Goal: Find specific page/section: Find specific page/section

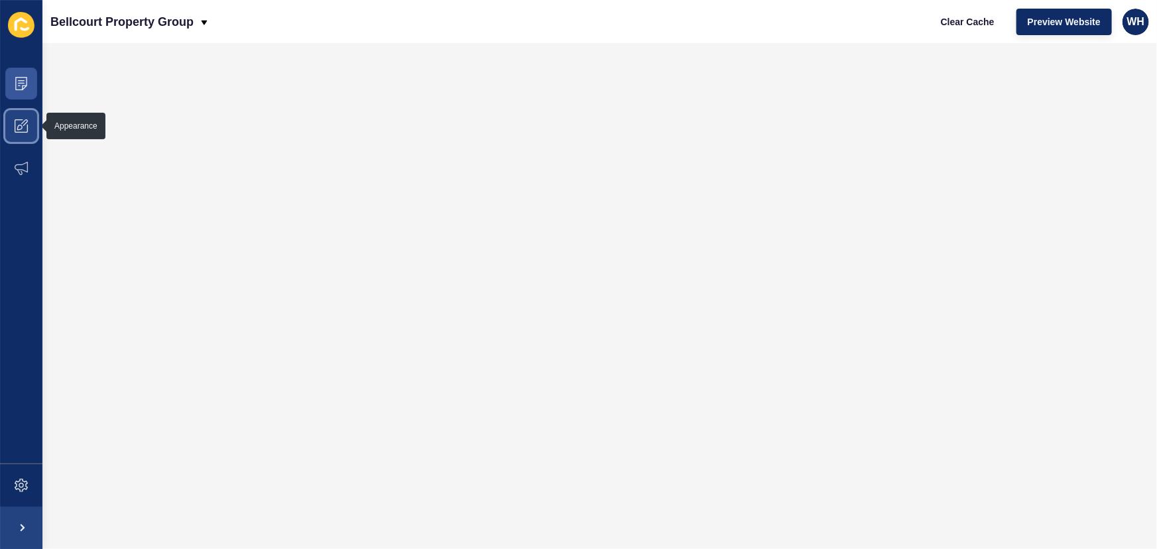
click at [15, 119] on icon at bounding box center [21, 125] width 13 height 13
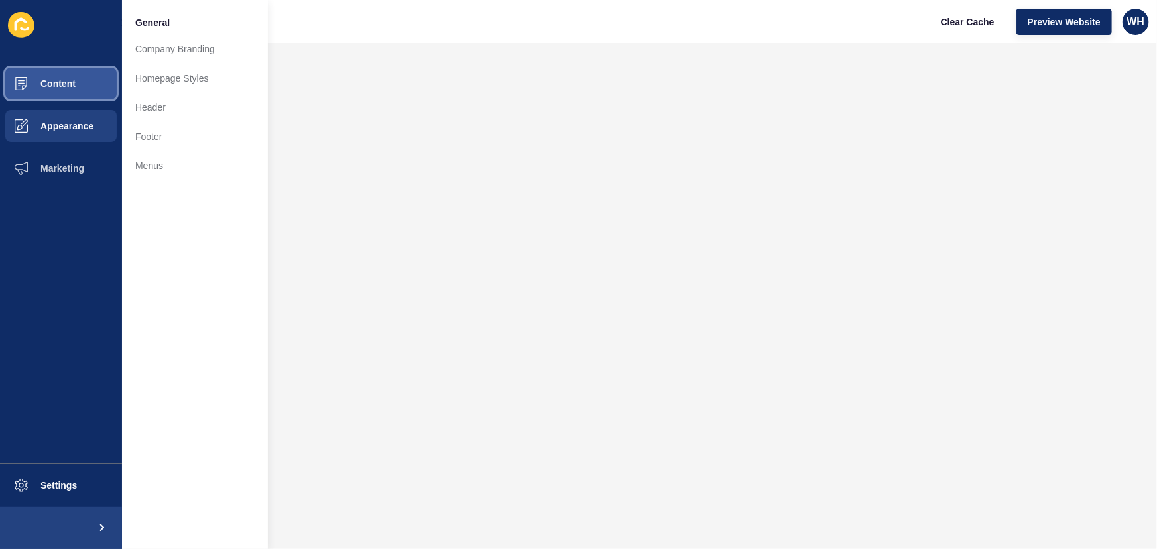
click at [47, 80] on span "Content" at bounding box center [37, 83] width 78 height 11
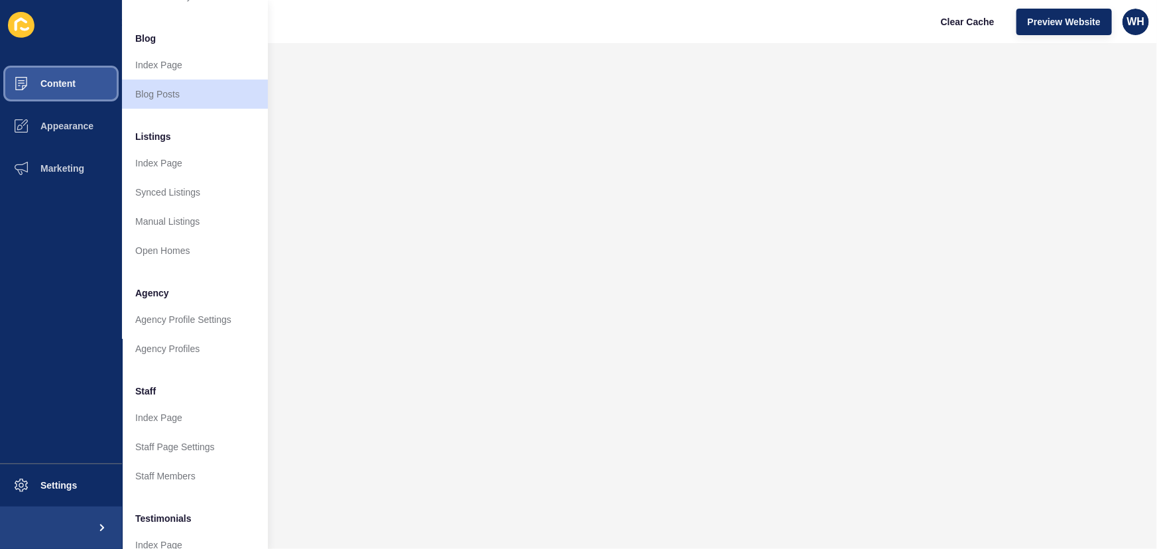
scroll to position [237, 0]
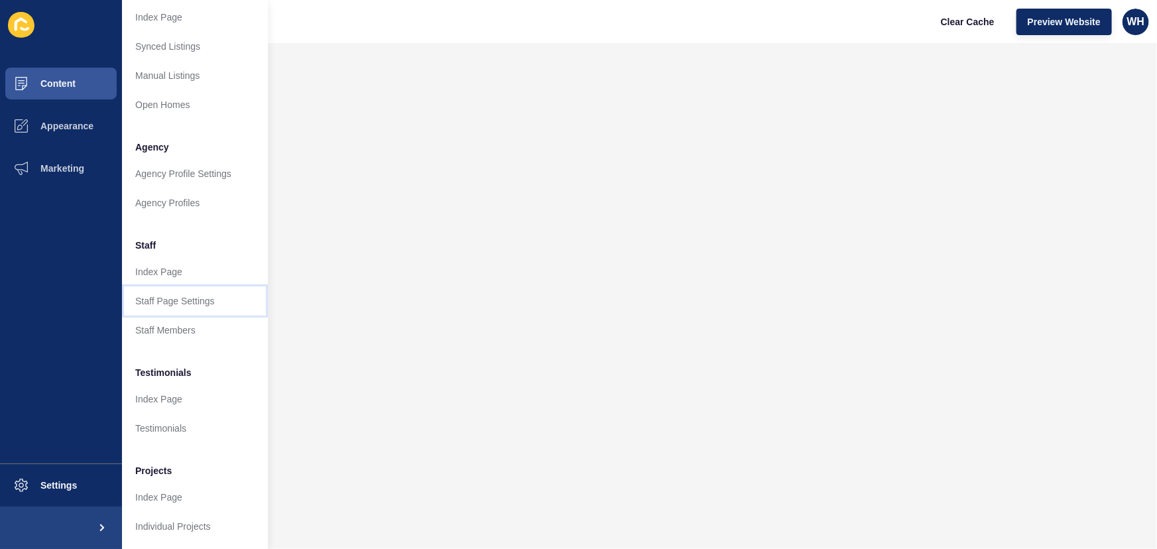
click at [162, 298] on link "Staff Page Settings" at bounding box center [195, 300] width 146 height 29
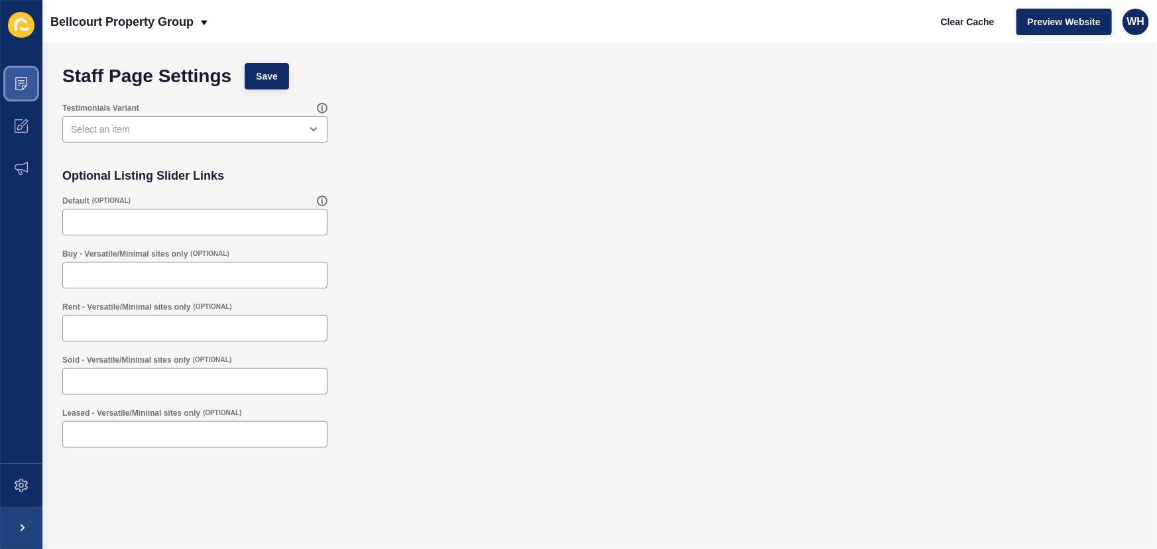
click at [30, 75] on span at bounding box center [21, 83] width 42 height 42
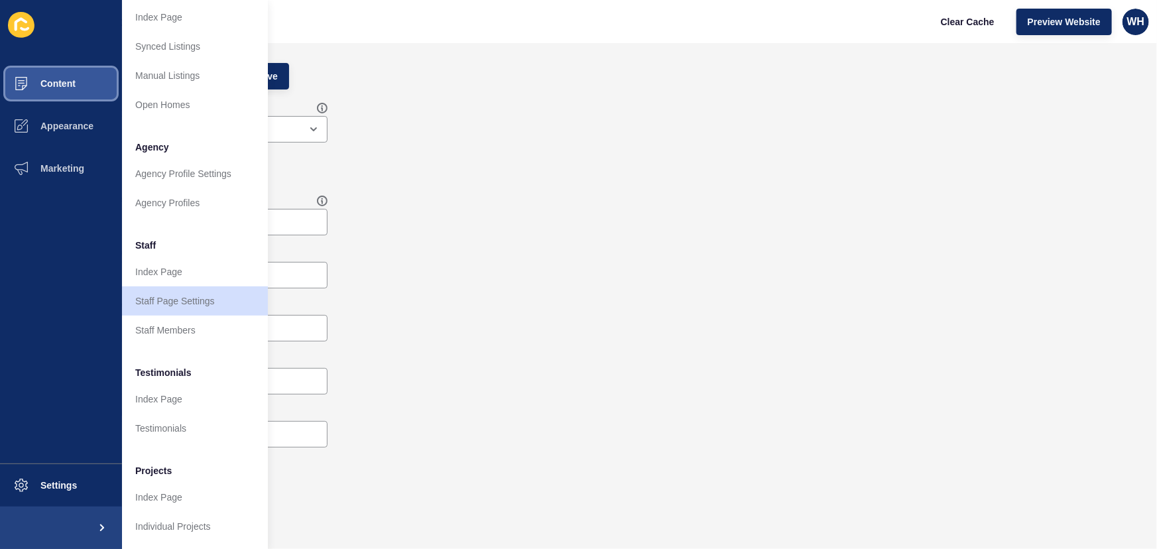
scroll to position [237, 0]
click at [166, 317] on link "Staff Members" at bounding box center [195, 330] width 146 height 29
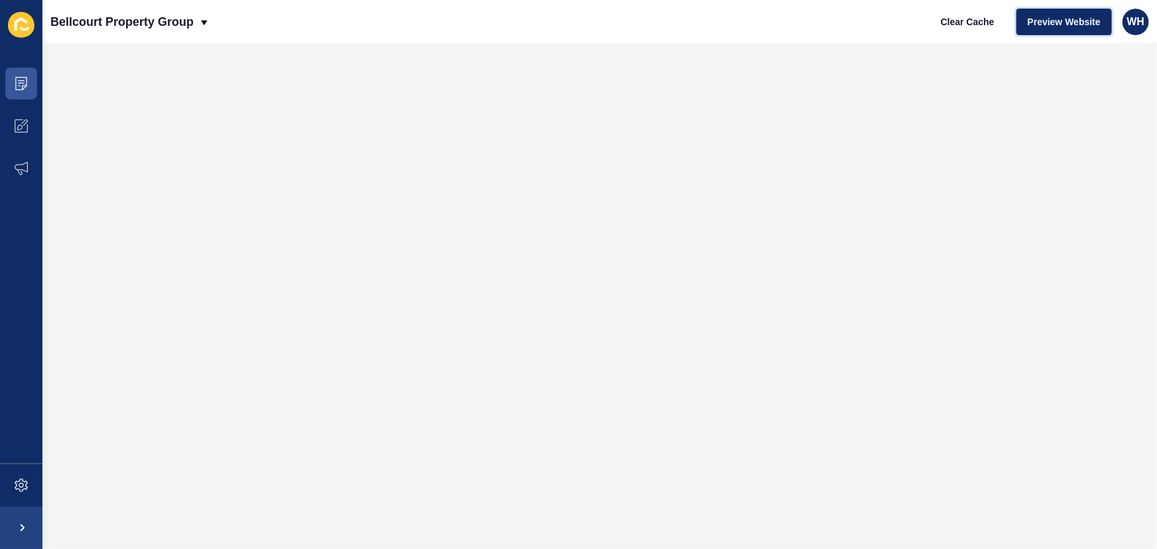
click at [1039, 20] on span "Preview Website" at bounding box center [1064, 21] width 73 height 13
